Goal: Task Accomplishment & Management: Use online tool/utility

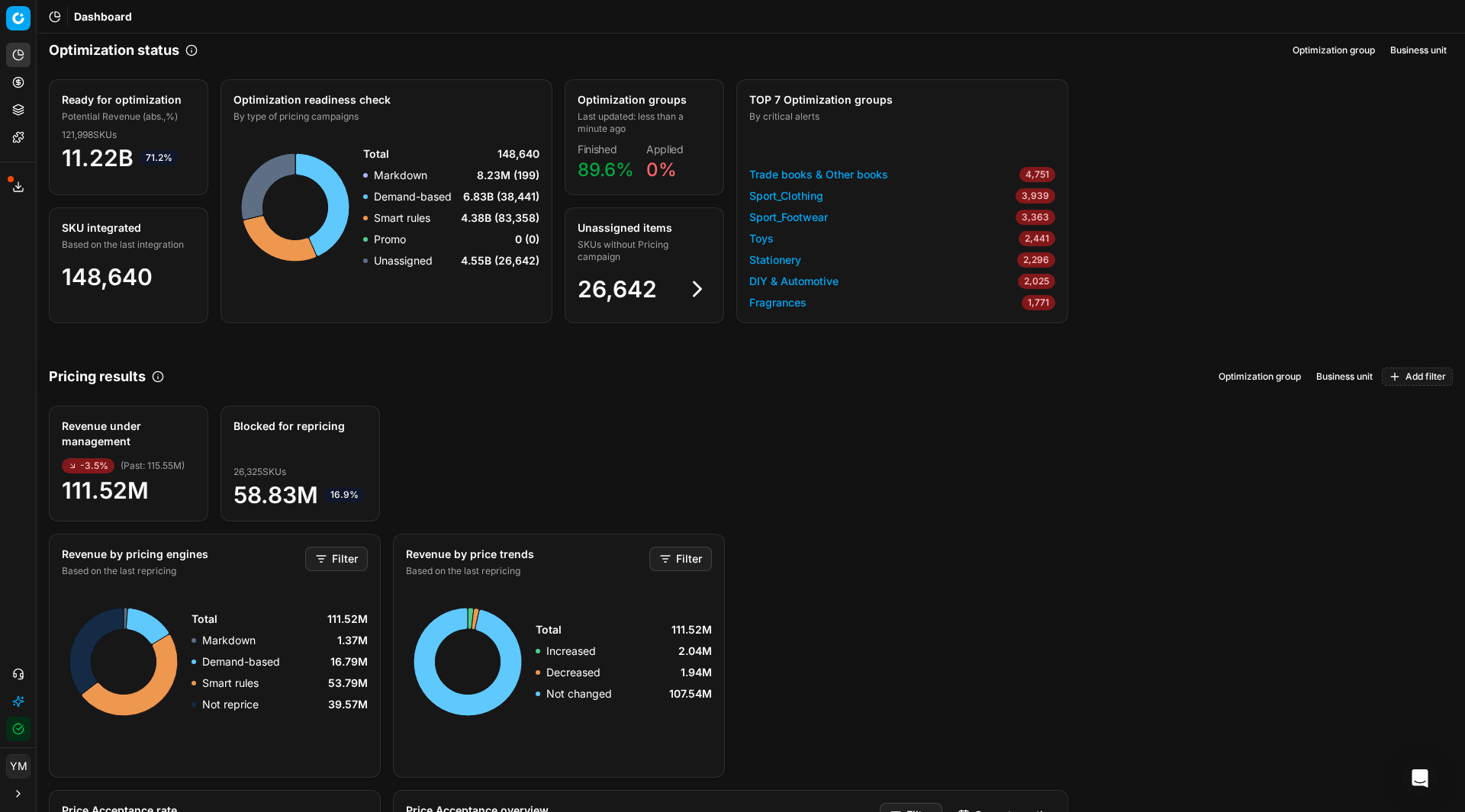
click at [16, 319] on div "Analytics Pricing Product portfolio Templates Export service 2 Contact support …" at bounding box center [18, 392] width 36 height 711
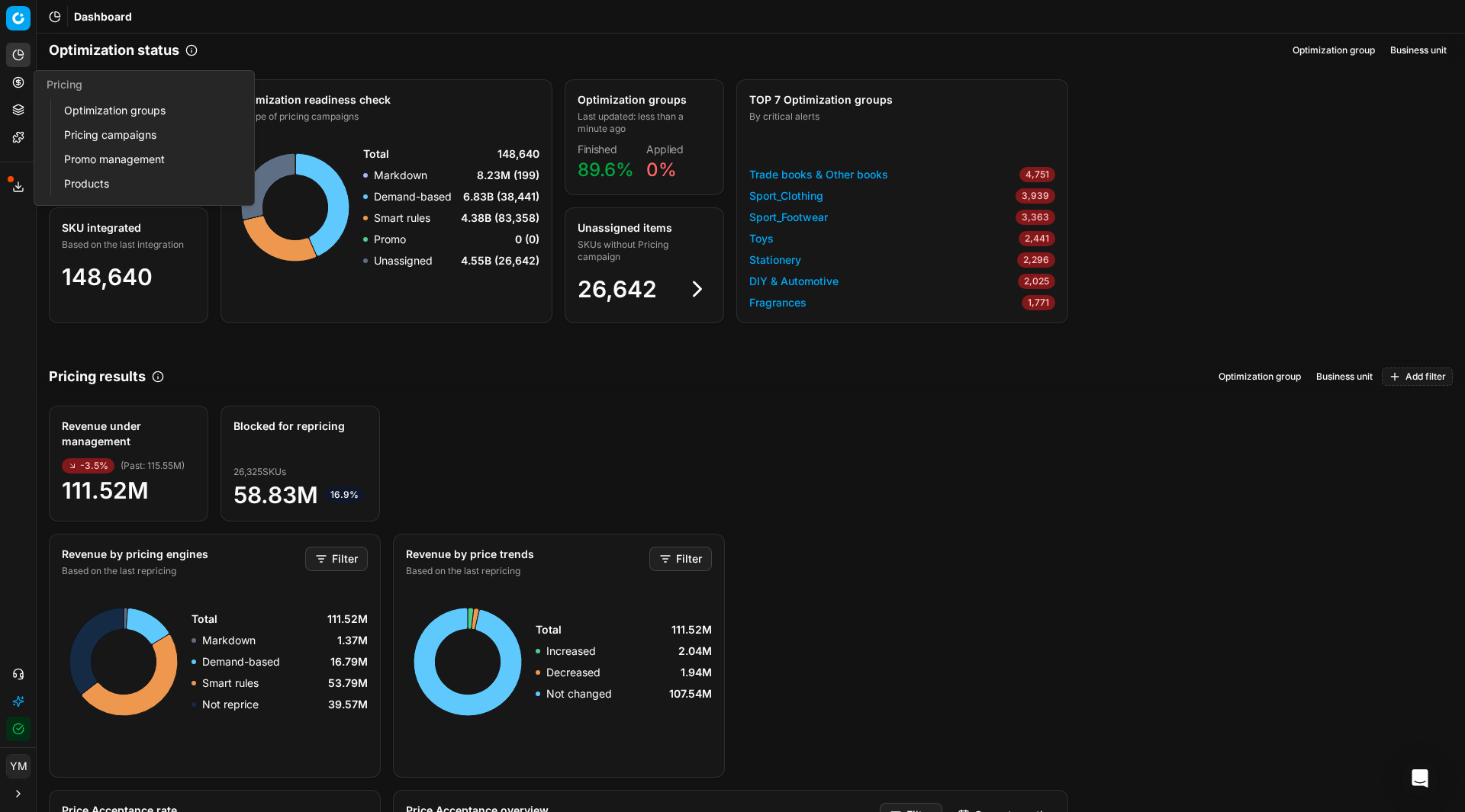
click at [104, 113] on link "Optimization groups" at bounding box center [146, 110] width 177 height 21
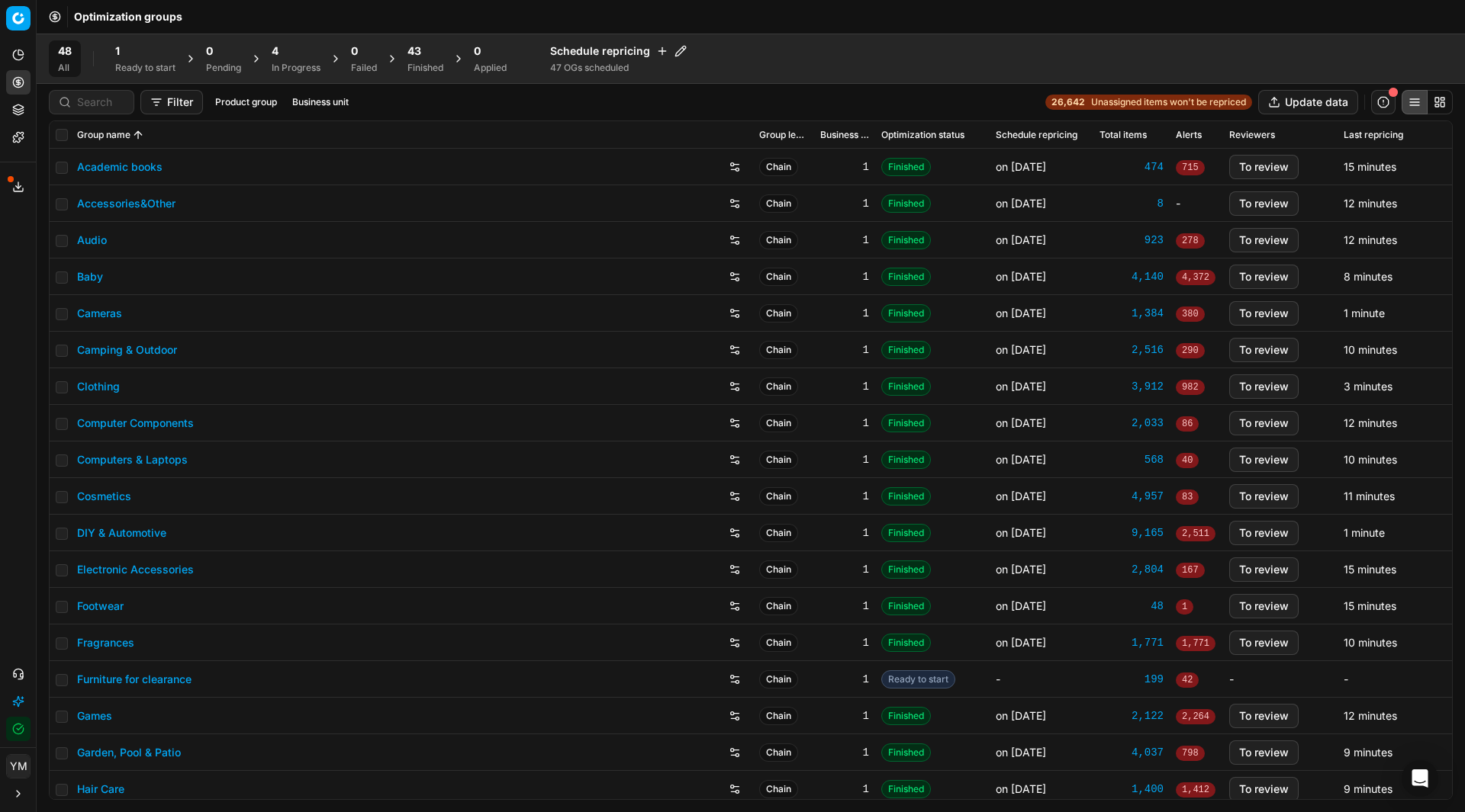
click at [138, 62] on div "Ready to start" at bounding box center [145, 68] width 60 height 12
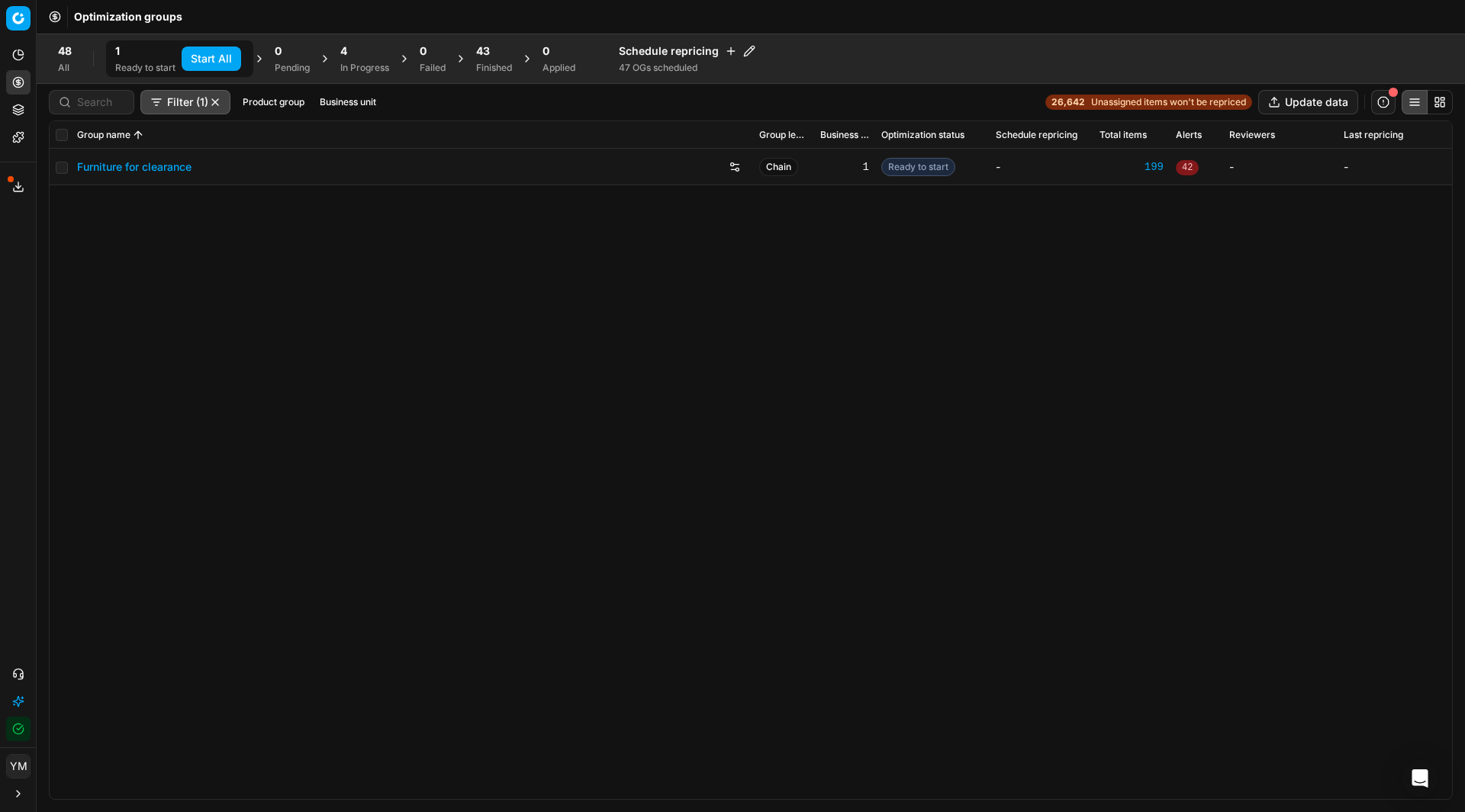
click at [209, 61] on button "Start All" at bounding box center [211, 59] width 59 height 25
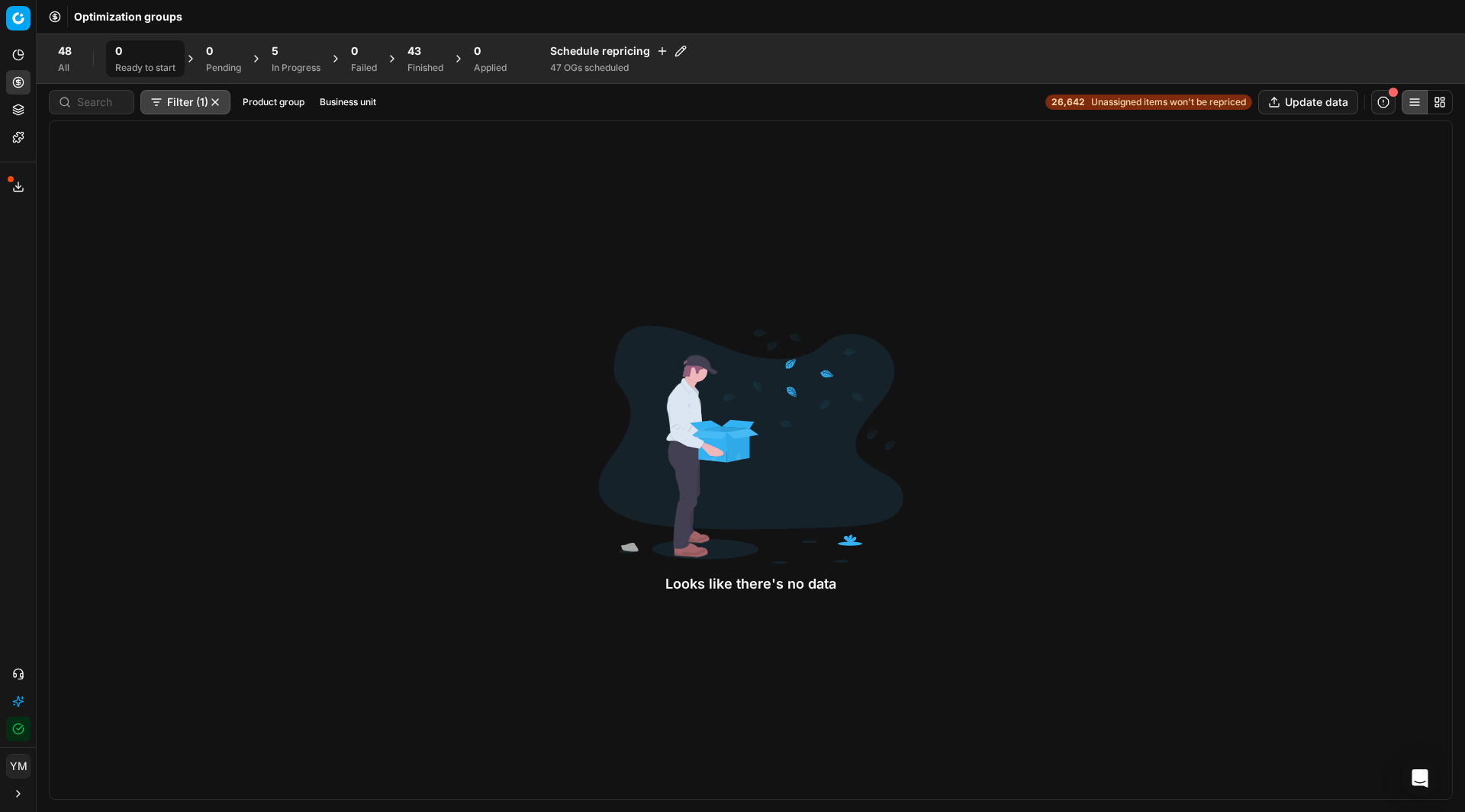
click at [288, 72] on div "In Progress" at bounding box center [296, 68] width 49 height 12
click at [422, 61] on div "48 Finished" at bounding box center [425, 59] width 36 height 31
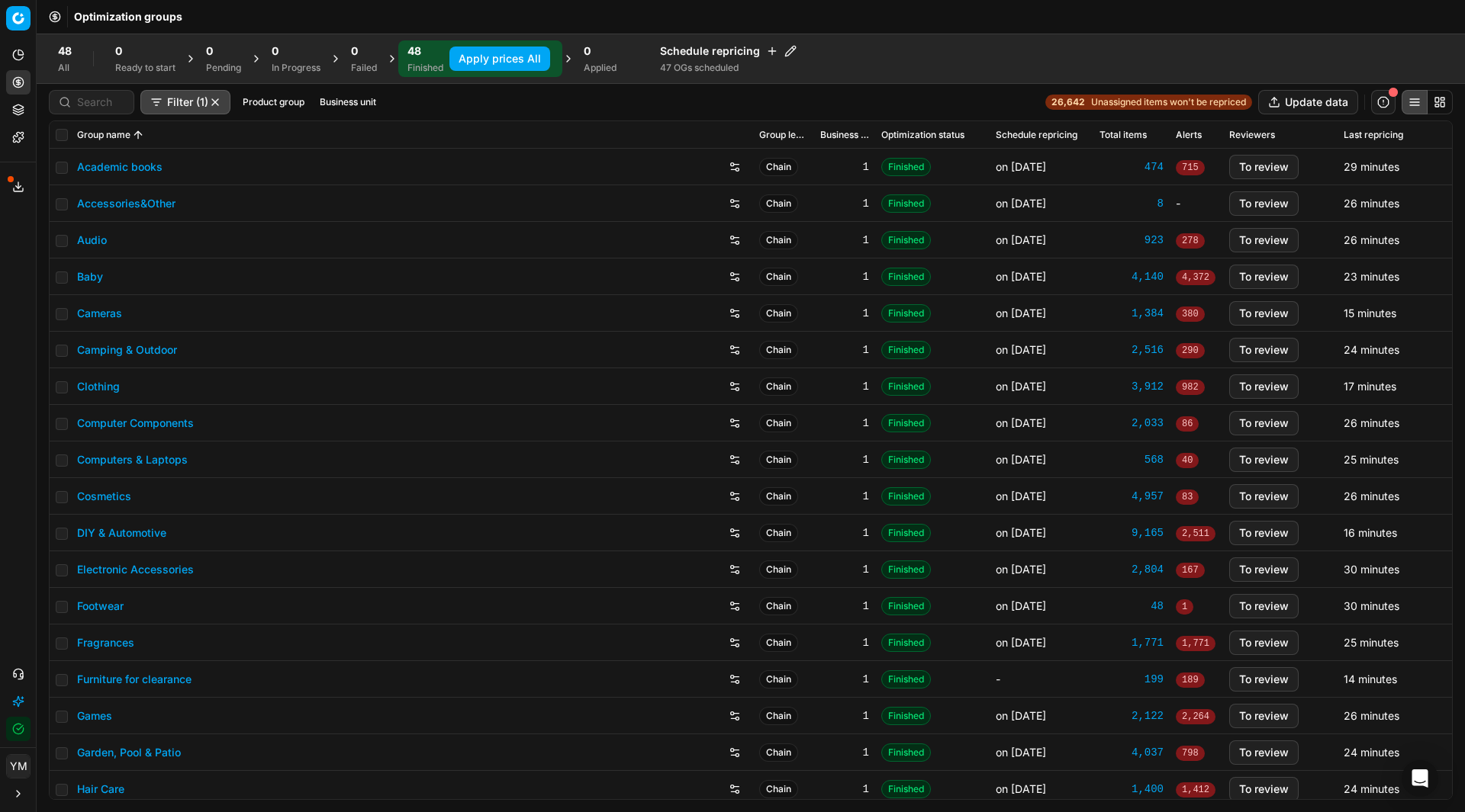
click at [517, 61] on button "Apply prices All" at bounding box center [499, 59] width 101 height 25
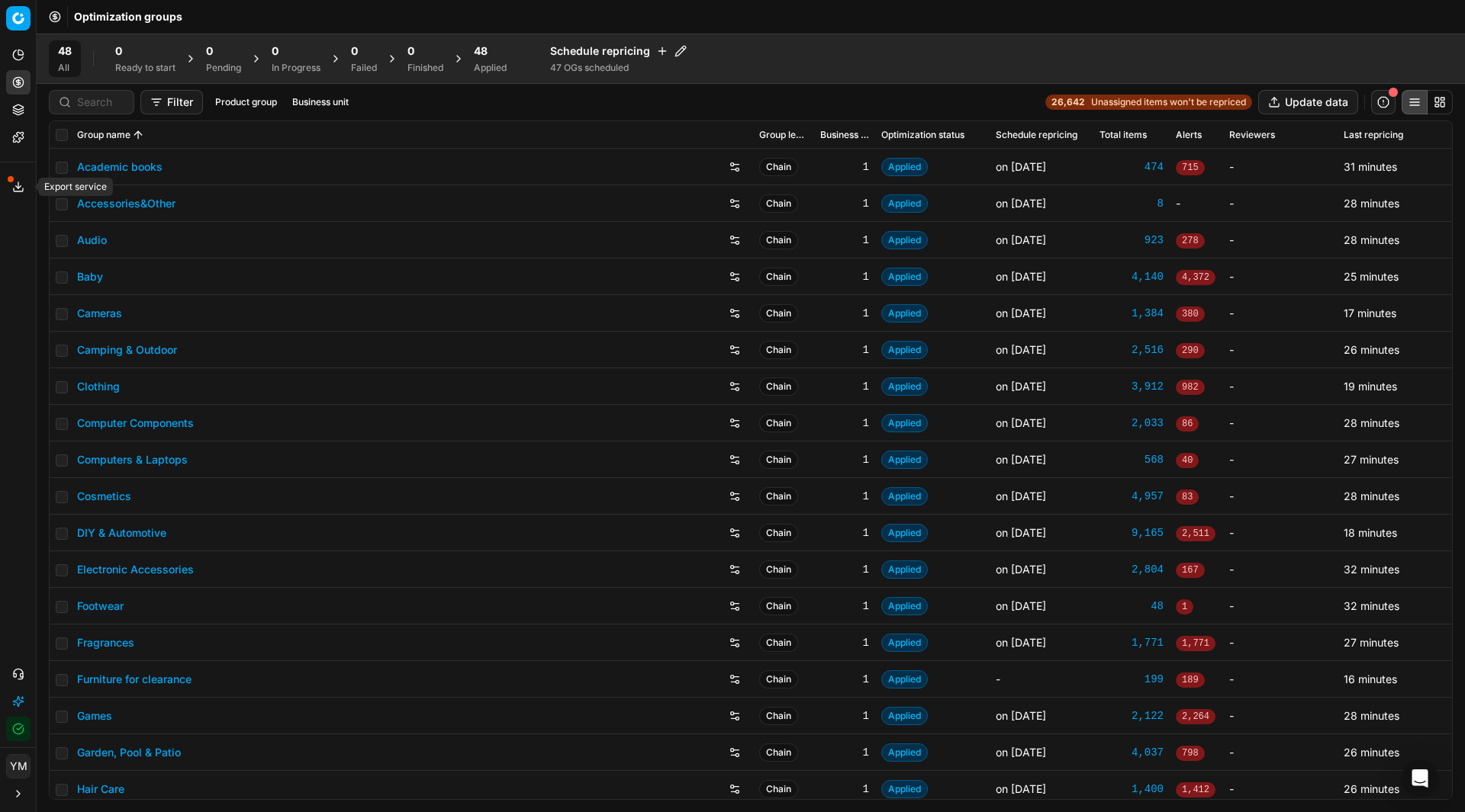
click at [12, 186] on icon at bounding box center [18, 187] width 12 height 12
click at [505, 61] on div "48 Applied" at bounding box center [490, 59] width 33 height 31
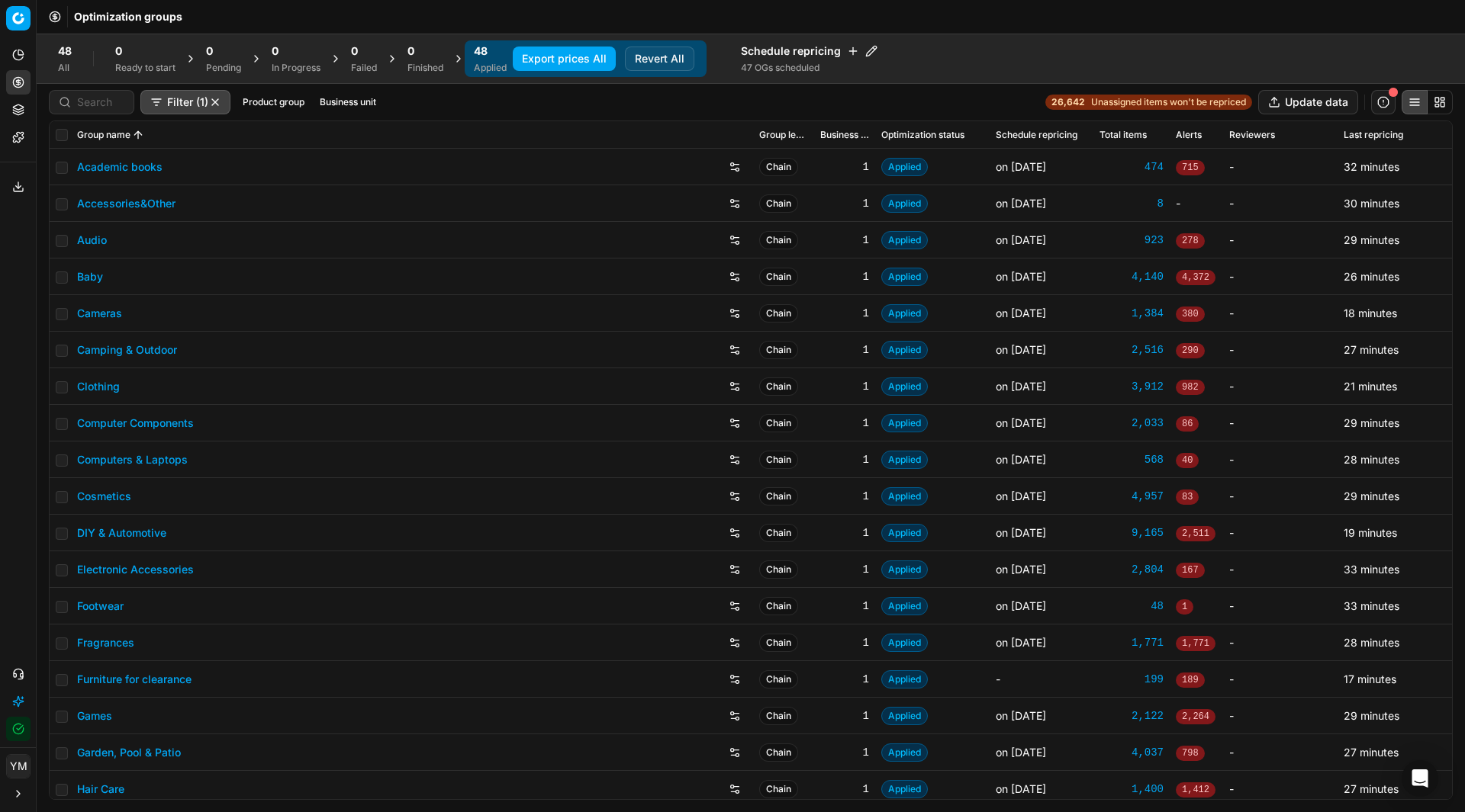
click at [581, 53] on button "Export prices All" at bounding box center [564, 59] width 103 height 25
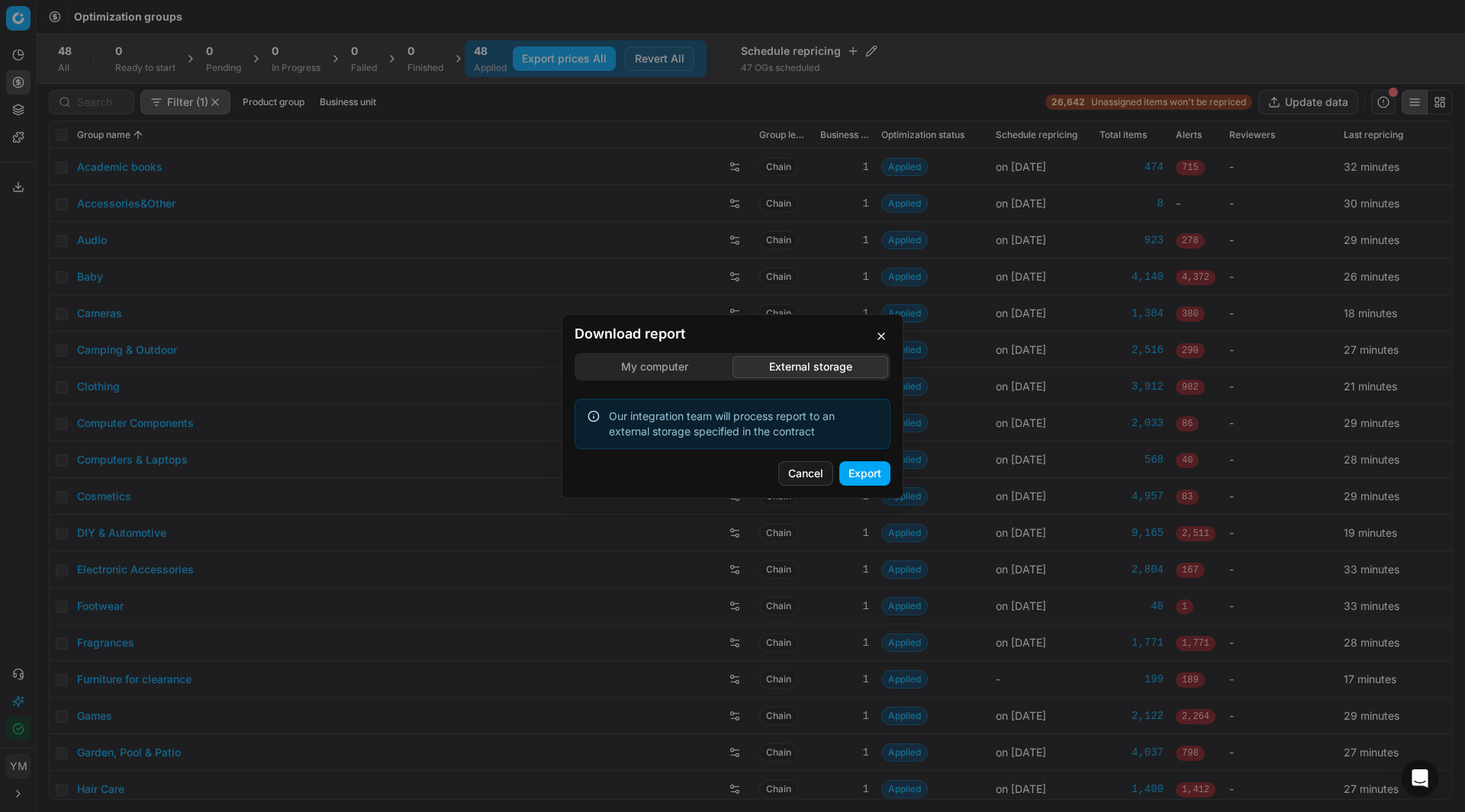
click at [802, 287] on div "Download report My computer External storage Our integration team will process …" at bounding box center [732, 406] width 1465 height 812
click at [867, 478] on button "Export" at bounding box center [865, 473] width 51 height 25
